Goal: Task Accomplishment & Management: Complete application form

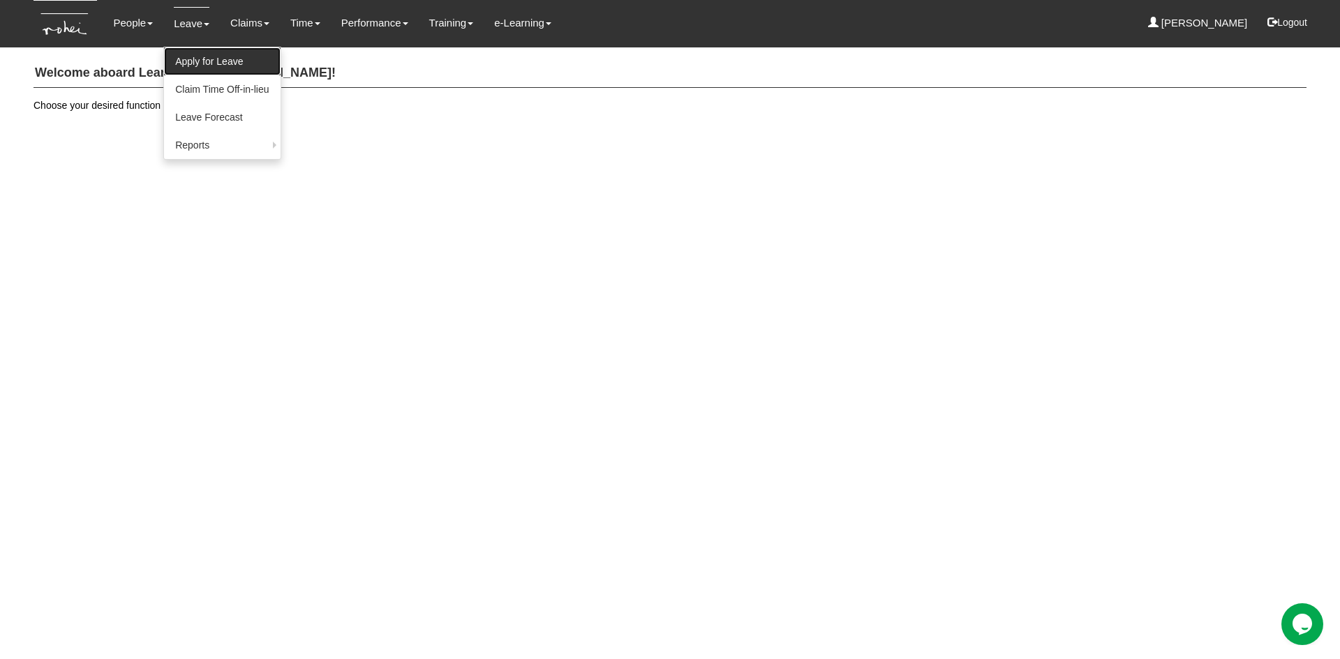
click at [193, 68] on link "Apply for Leave" at bounding box center [222, 61] width 116 height 28
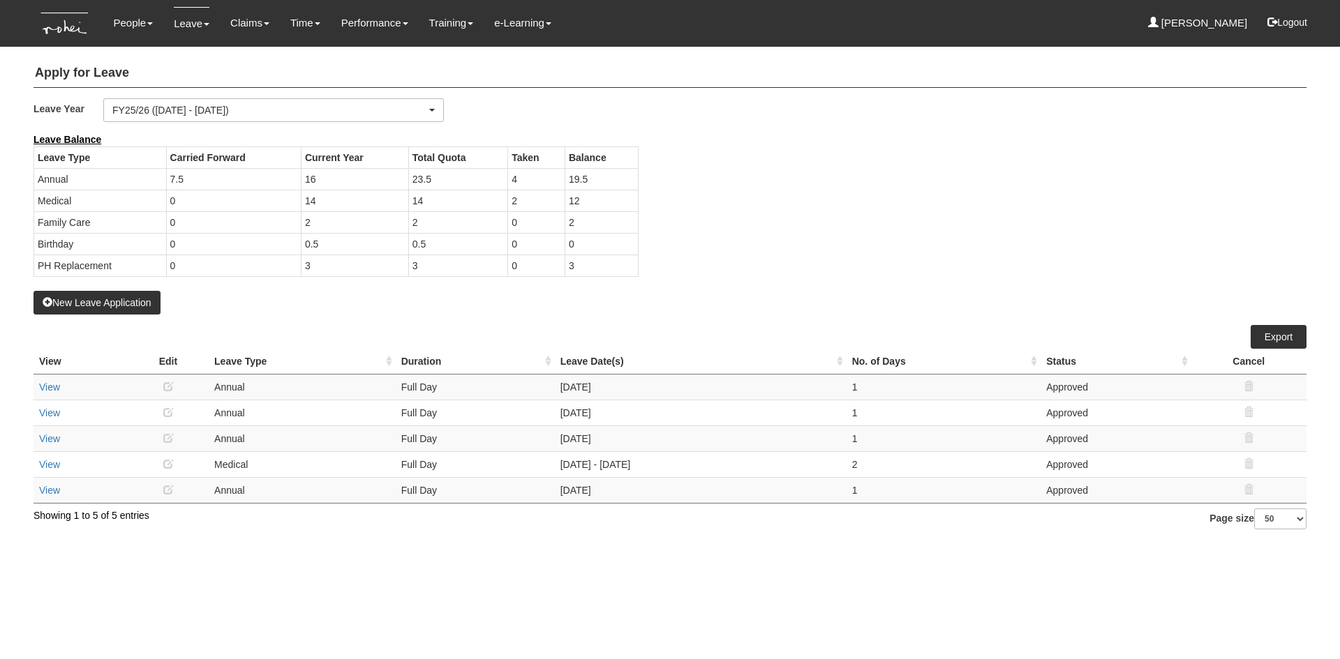
select select "50"
click at [125, 299] on button "New Leave Application" at bounding box center [96, 303] width 127 height 24
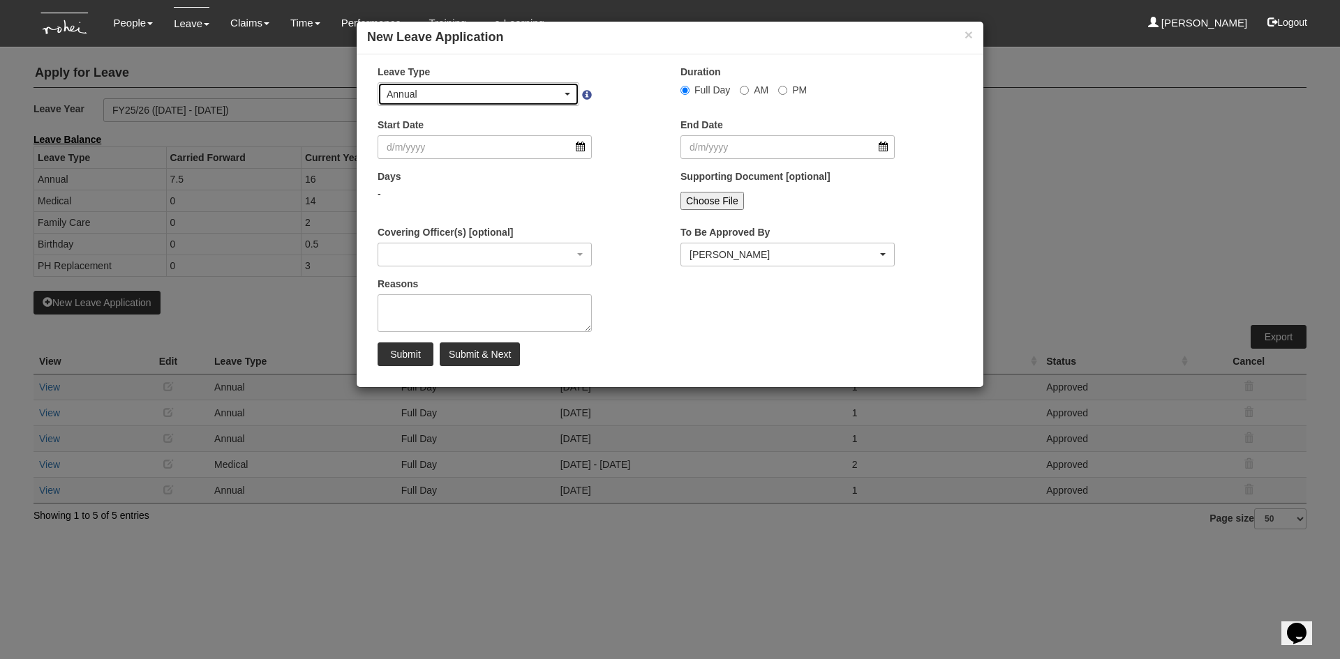
click at [571, 93] on div "Annual" at bounding box center [478, 94] width 200 height 22
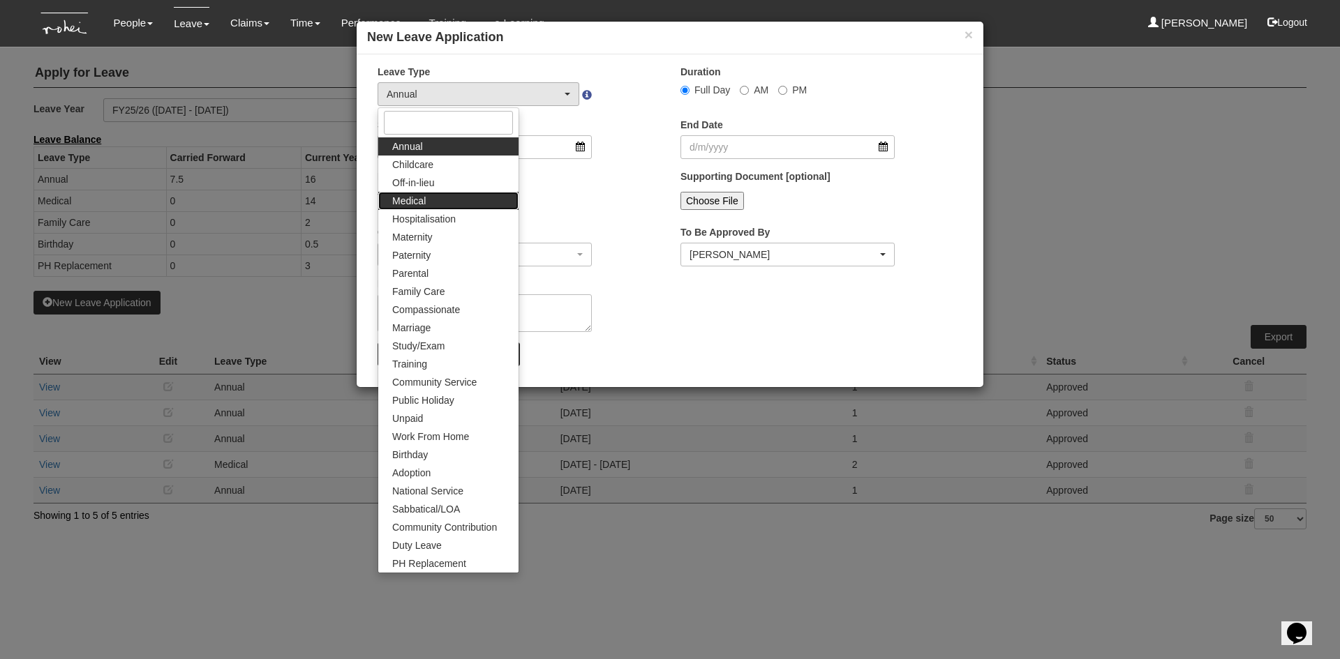
click at [436, 197] on link "Medical" at bounding box center [448, 201] width 140 height 18
select select "4"
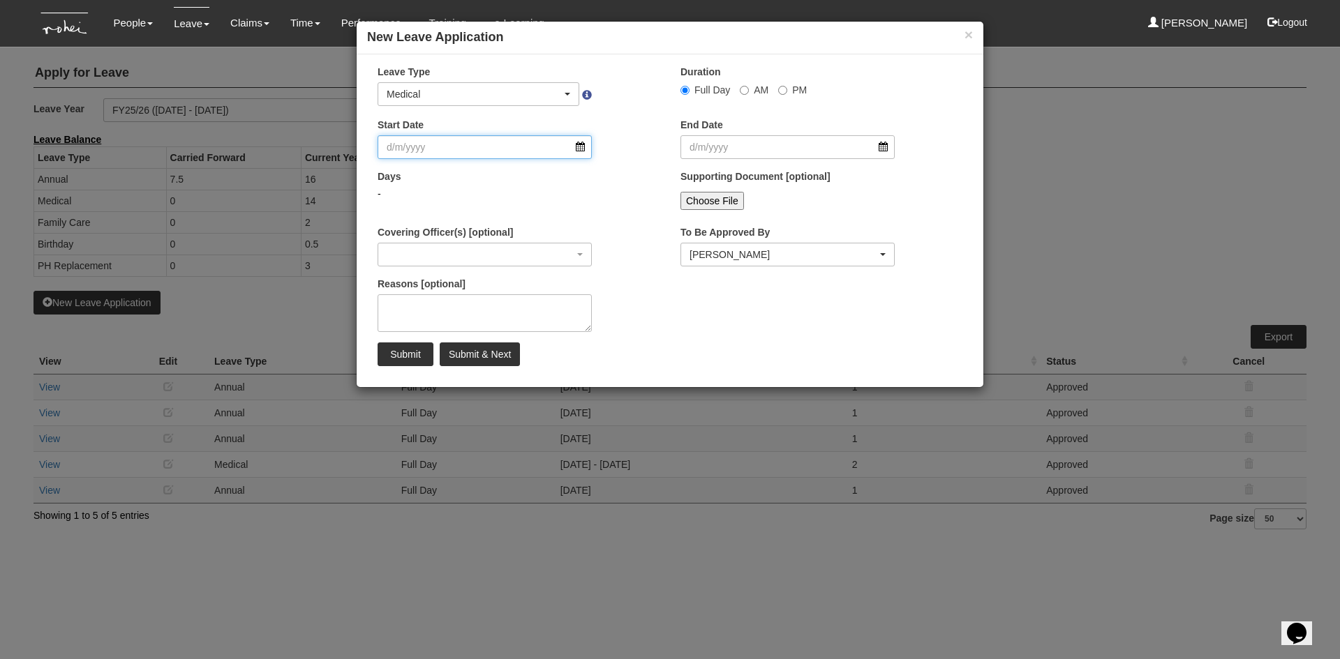
click at [581, 147] on input "Start Date" at bounding box center [484, 147] width 214 height 24
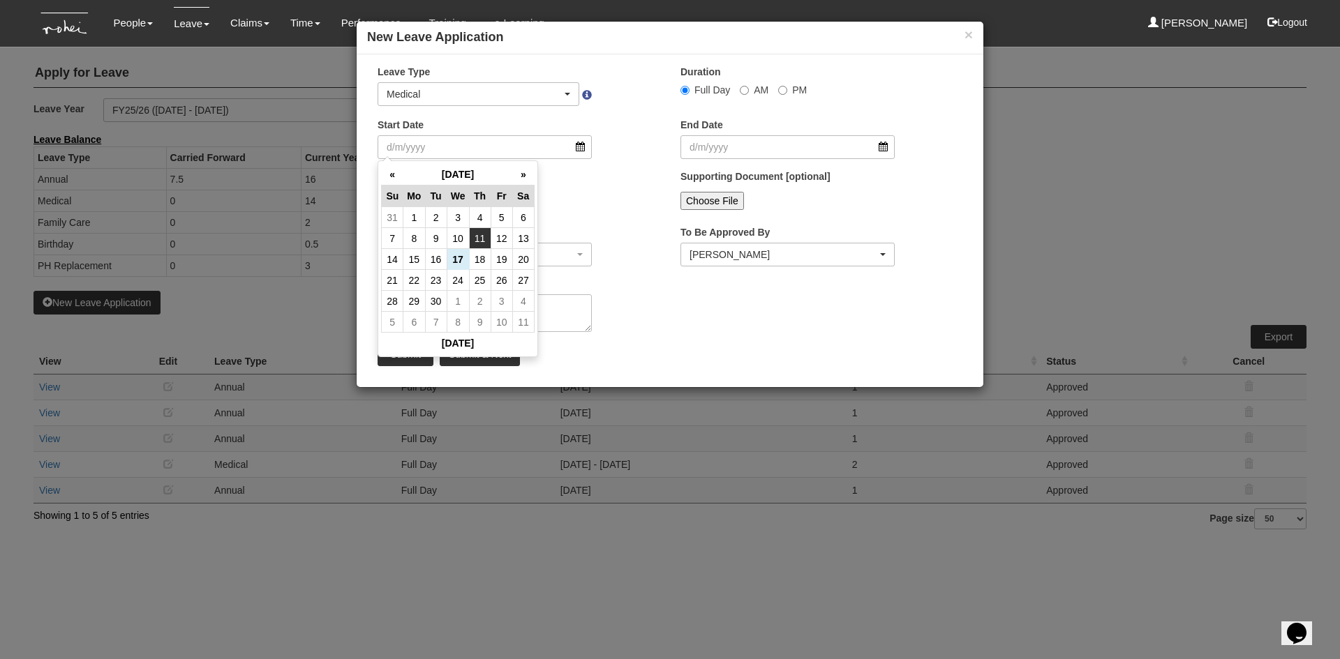
click at [481, 243] on td "11" at bounding box center [480, 238] width 22 height 21
type input "[DATE]"
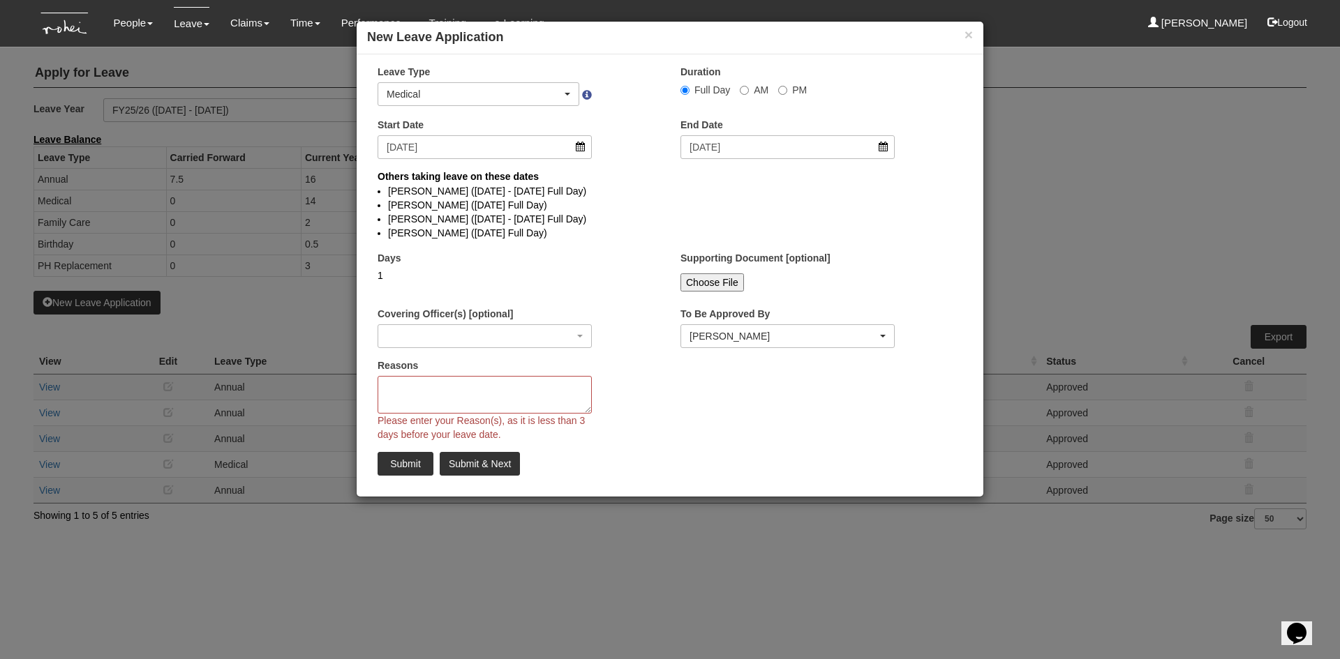
select select
click at [784, 92] on input "PM" at bounding box center [782, 90] width 9 height 9
radio input "true"
click at [411, 389] on textarea "Reasons" at bounding box center [484, 395] width 214 height 38
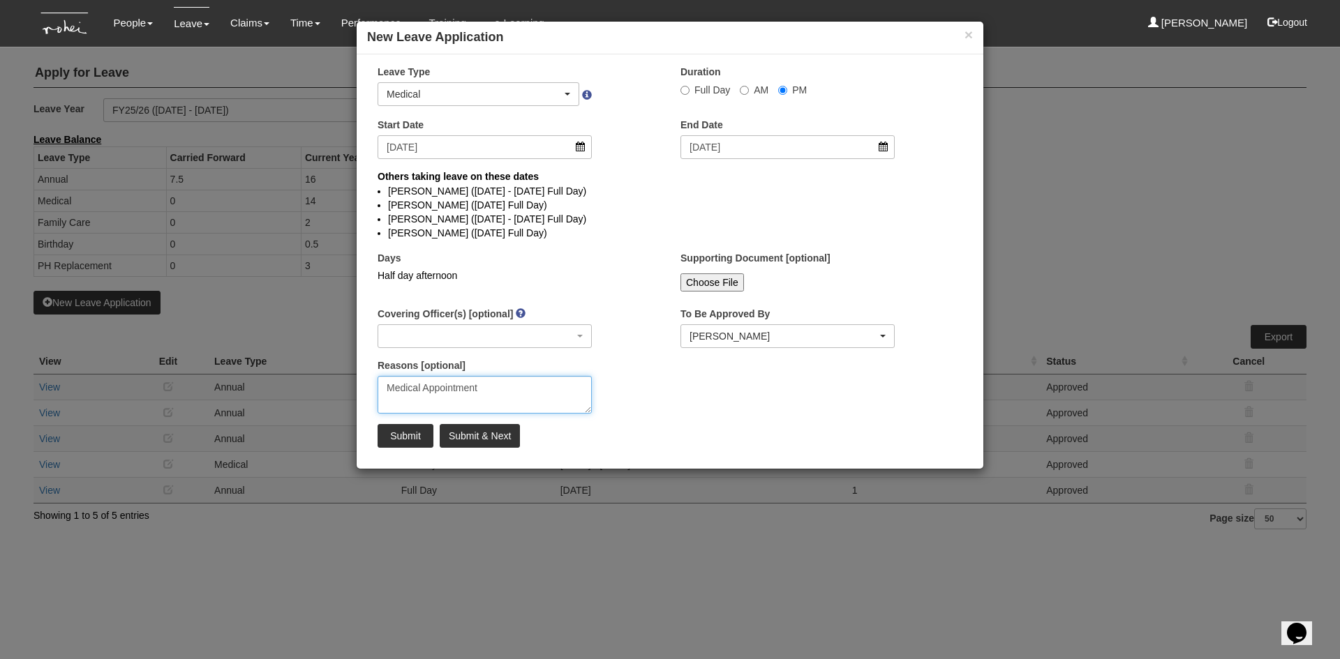
type textarea "Medical Appointment"
click at [615, 359] on div "Reasons [optional] Medical Appointment" at bounding box center [518, 392] width 303 height 66
click at [411, 438] on input "Submit" at bounding box center [405, 436] width 56 height 24
select select "1"
radio input "true"
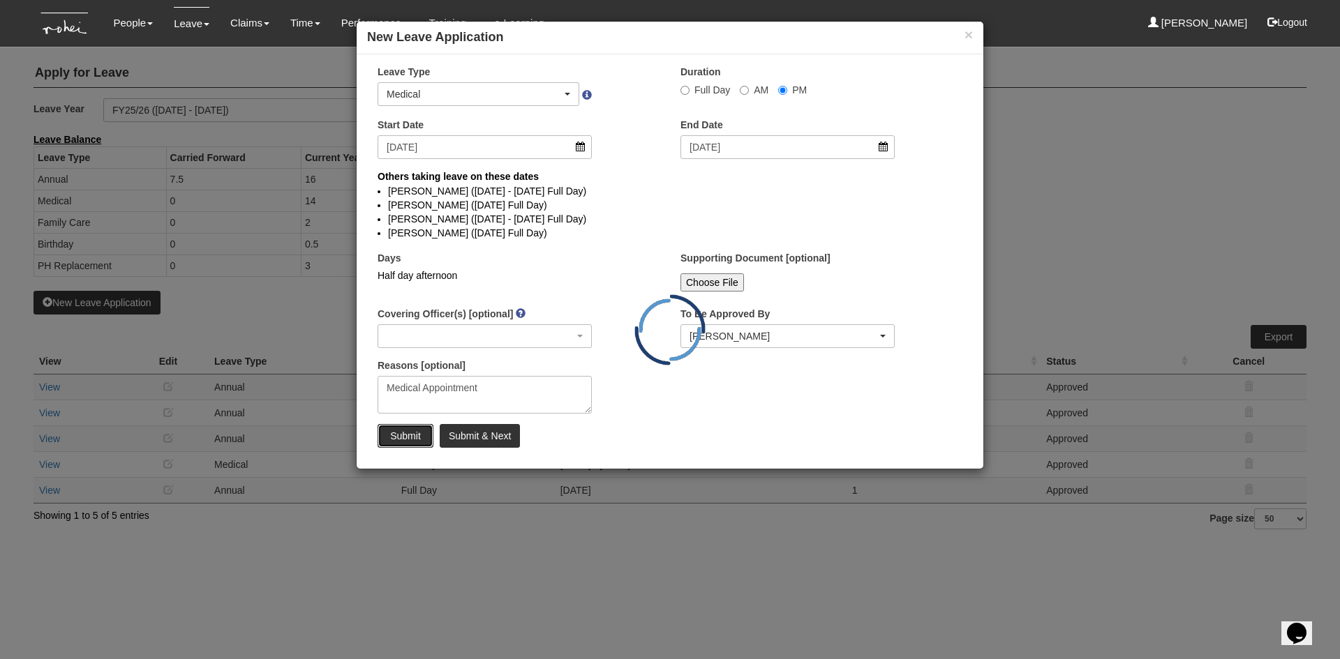
select select
select select "50"
